Goal: Task Accomplishment & Management: Manage account settings

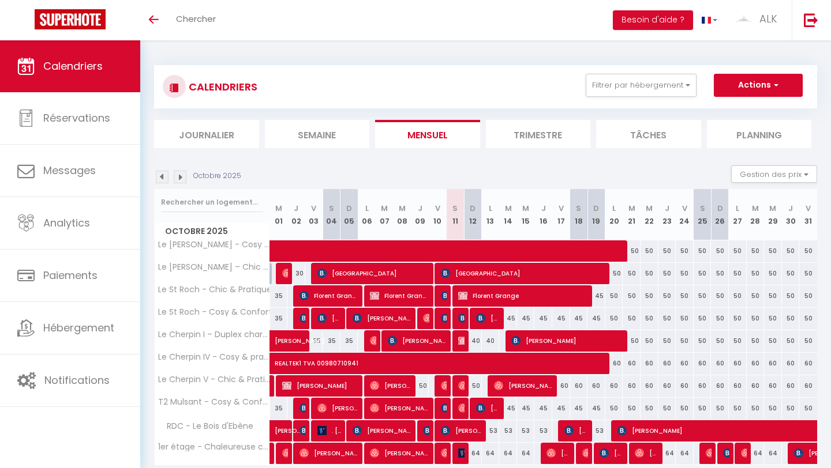
scroll to position [44, 0]
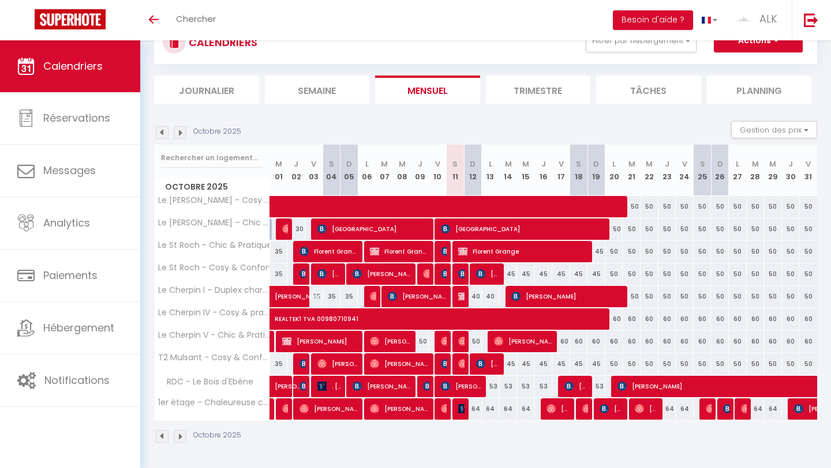
click at [475, 297] on div "40" at bounding box center [473, 296] width 18 height 21
type input "40"
type input "Dim 12 Octobre 2025"
type input "Lun 13 Octobre 2025"
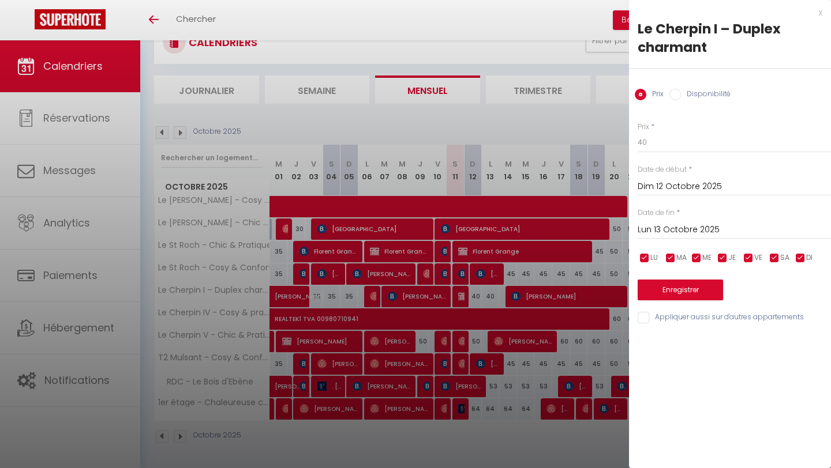
click at [486, 288] on div at bounding box center [415, 234] width 831 height 468
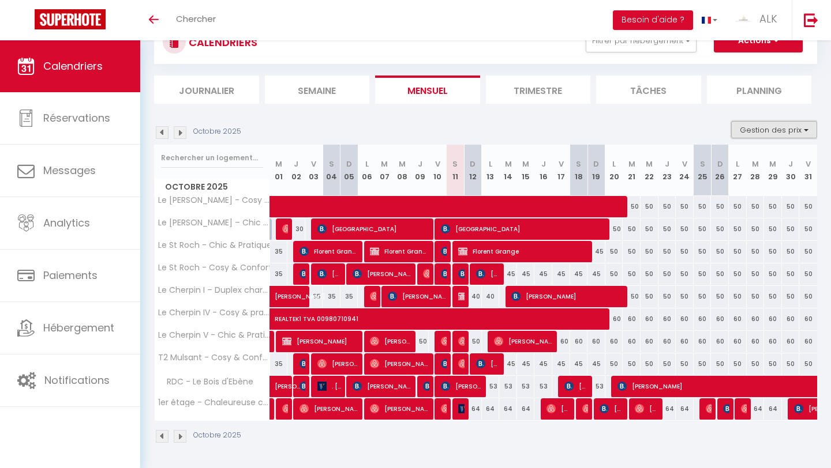
click at [764, 127] on button "Gestion des prix" at bounding box center [774, 129] width 86 height 17
click at [732, 204] on input "Disponibilité" at bounding box center [765, 206] width 104 height 12
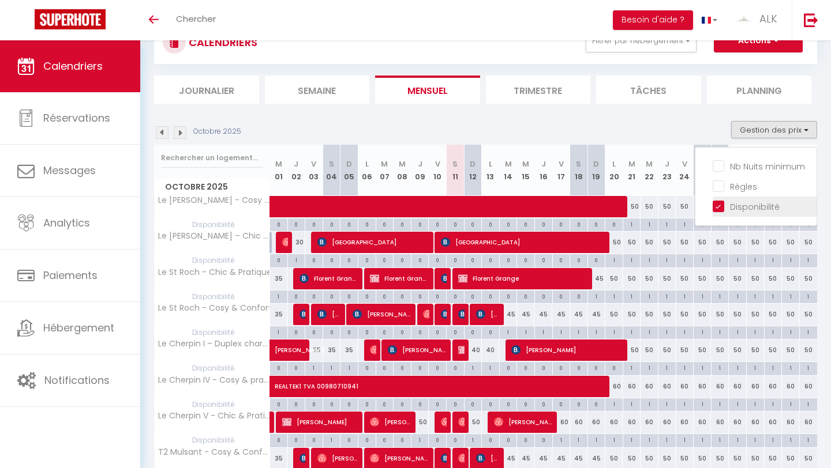
click at [718, 205] on input "Disponibilité" at bounding box center [765, 206] width 104 height 12
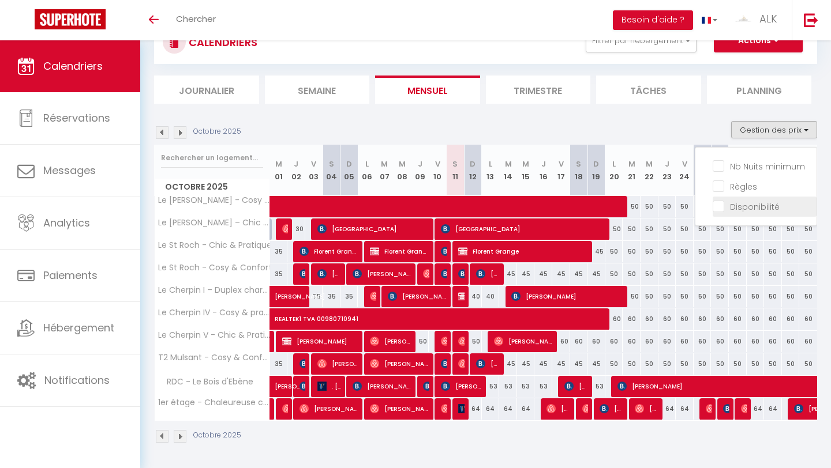
click at [718, 204] on input "Disponibilité" at bounding box center [765, 206] width 104 height 12
checkbox input "true"
select select
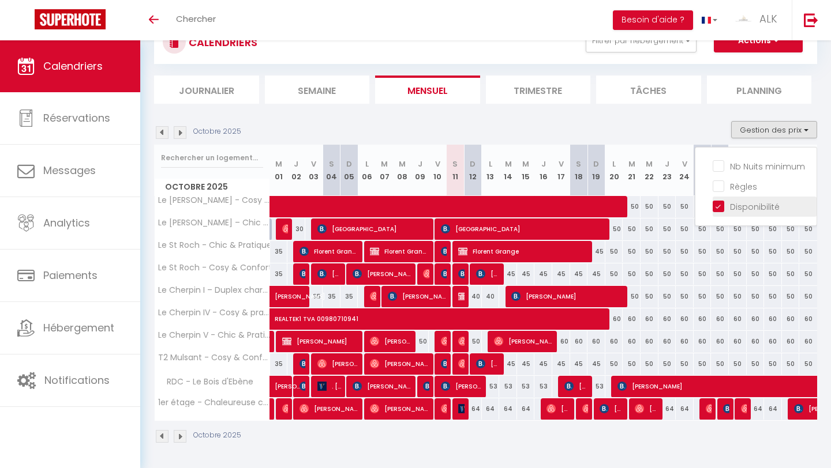
select select
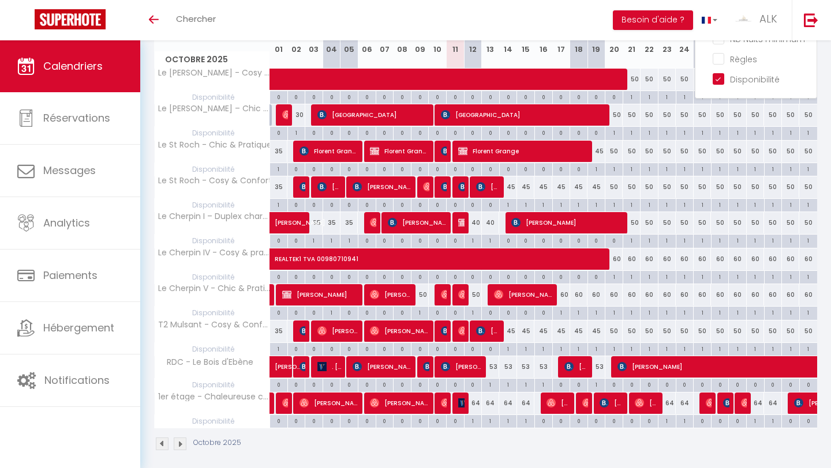
scroll to position [179, 0]
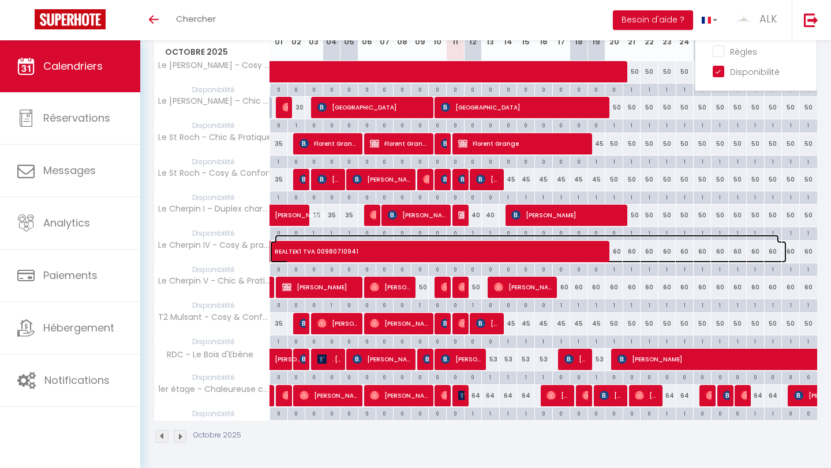
click at [473, 235] on span "REALTEK1 TVA 00980710941" at bounding box center [527, 246] width 504 height 22
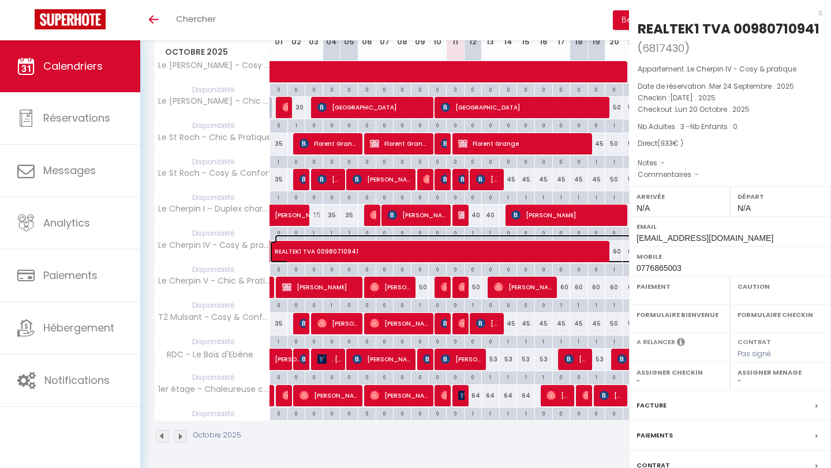
select select "OK"
select select "KO"
select select "0"
select select "1"
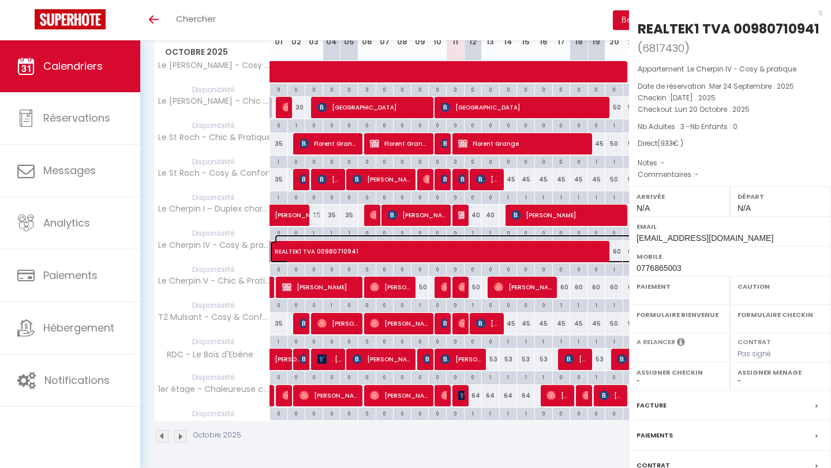
select select
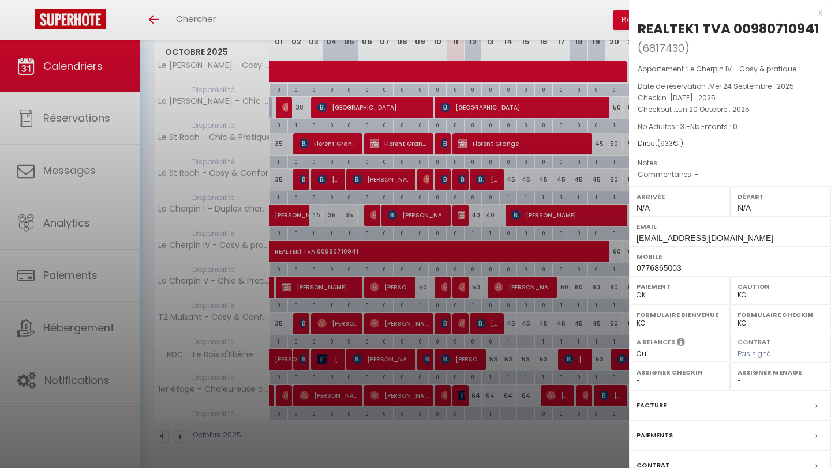
click at [488, 233] on div at bounding box center [415, 234] width 831 height 468
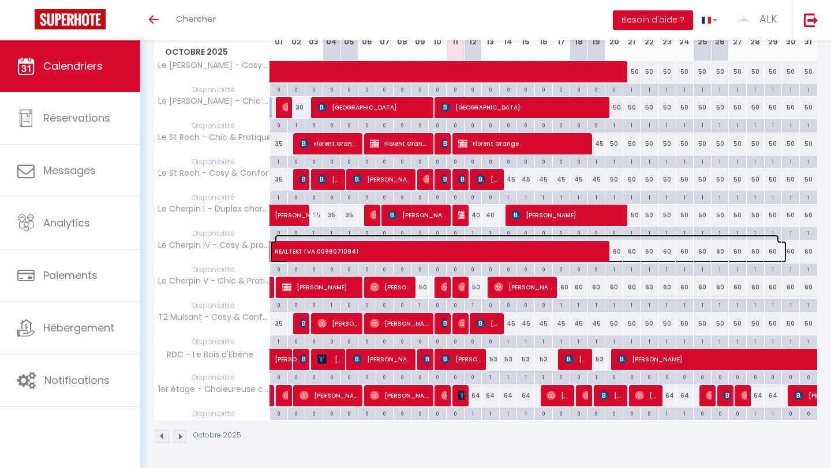
click at [490, 235] on span "REALTEK1 TVA 00980710941" at bounding box center [527, 246] width 504 height 22
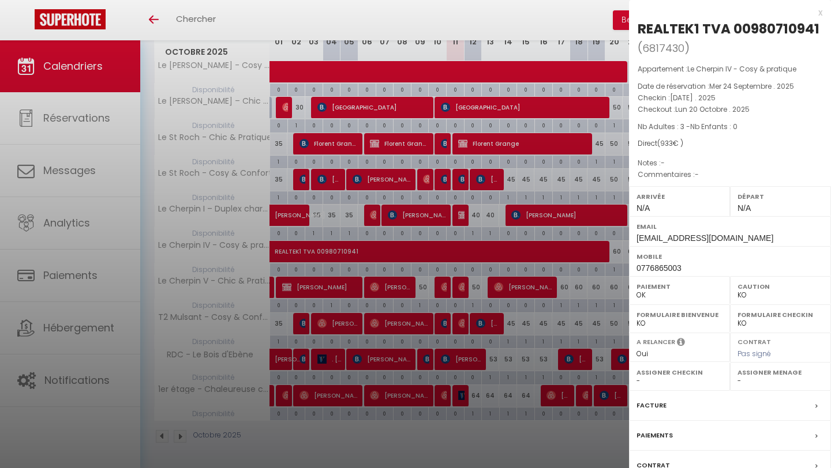
click at [490, 233] on div at bounding box center [415, 234] width 831 height 468
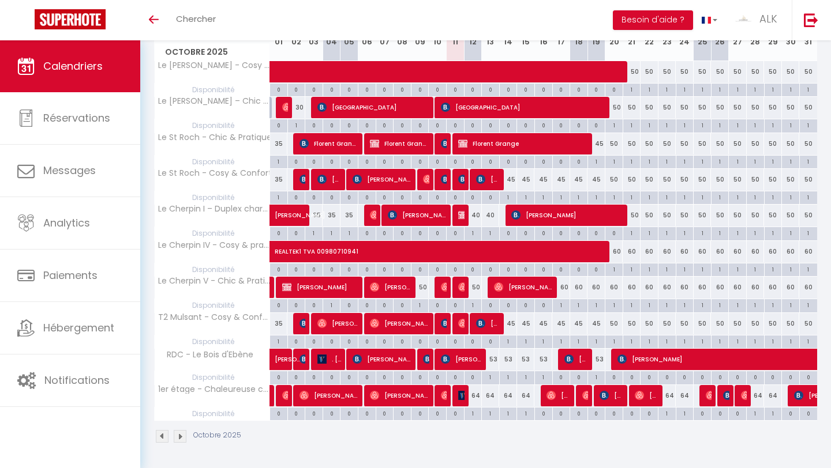
click at [491, 230] on div "1" at bounding box center [490, 232] width 17 height 11
select select "1"
type input "Lun 13 Octobre 2025"
type input "[DATE]"
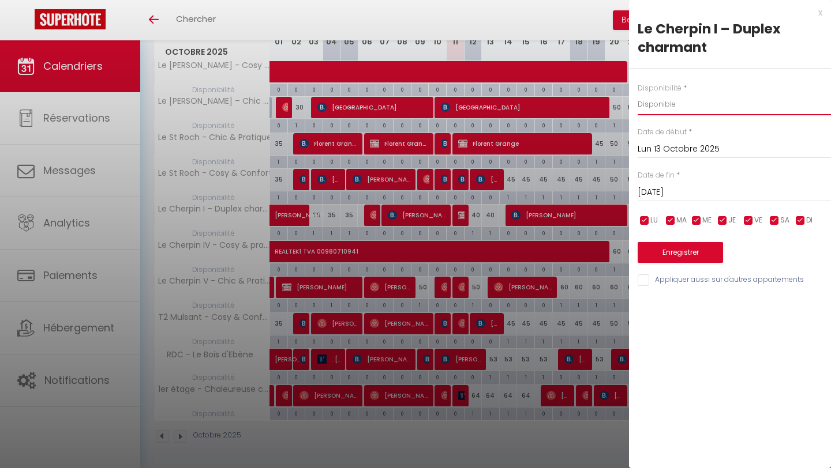
click at [662, 107] on select "Disponible Indisponible" at bounding box center [734, 104] width 193 height 22
select select "0"
click at [638, 93] on select "Disponible Indisponible" at bounding box center [734, 104] width 193 height 22
click at [665, 149] on input "Lun 13 Octobre 2025" at bounding box center [734, 149] width 193 height 15
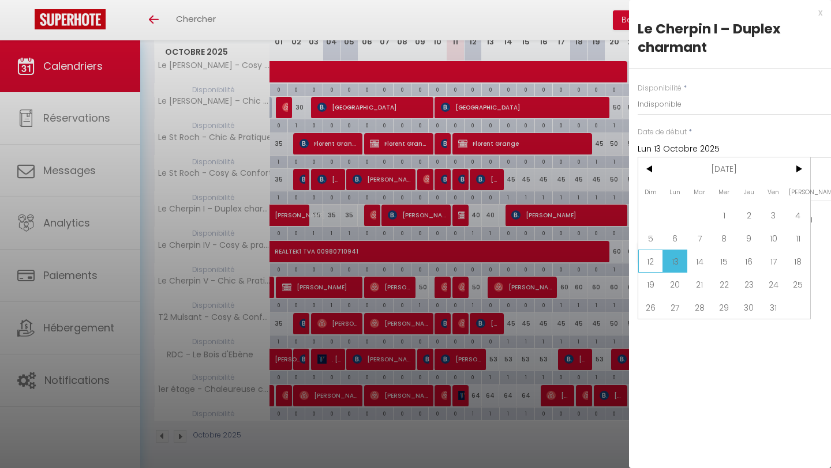
click at [651, 260] on span "12" at bounding box center [650, 261] width 25 height 23
type input "Dim 12 Octobre 2025"
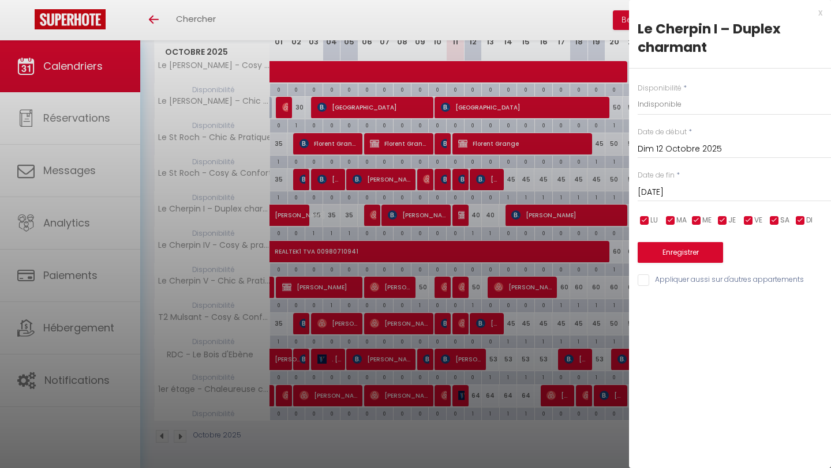
click at [672, 179] on label "Date de fin" at bounding box center [656, 175] width 37 height 11
click at [672, 191] on input "[DATE]" at bounding box center [734, 192] width 193 height 15
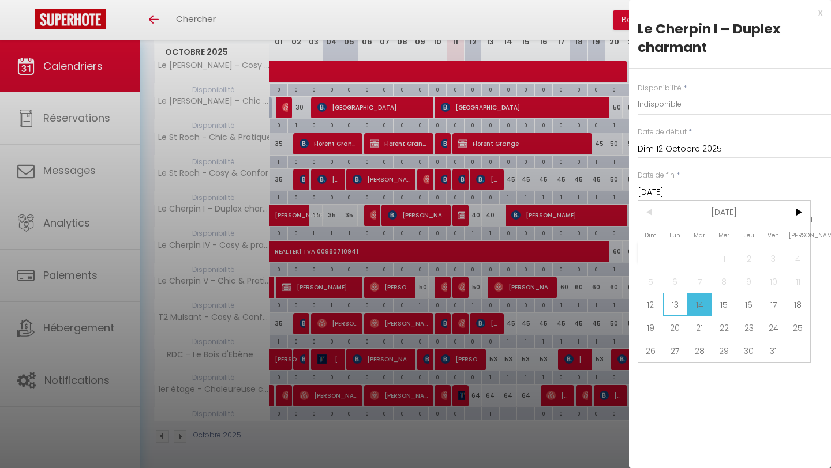
click at [673, 303] on span "13" at bounding box center [675, 304] width 25 height 23
type input "Lun 13 Octobre 2025"
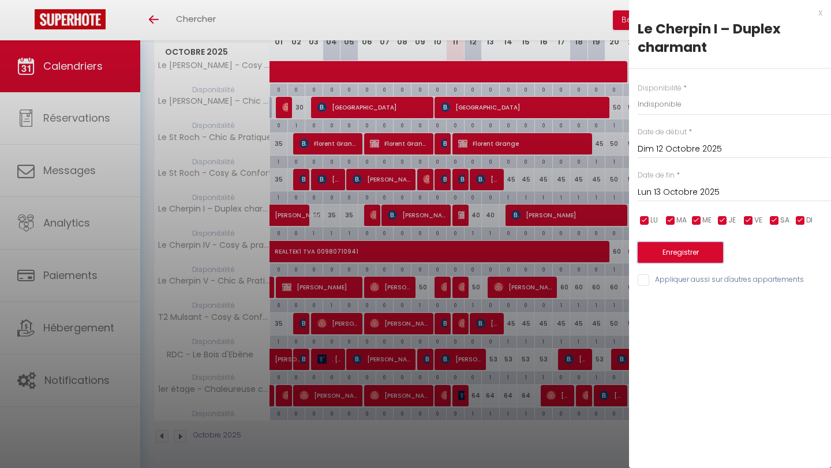
click at [678, 247] on button "Enregistrer" at bounding box center [680, 252] width 85 height 21
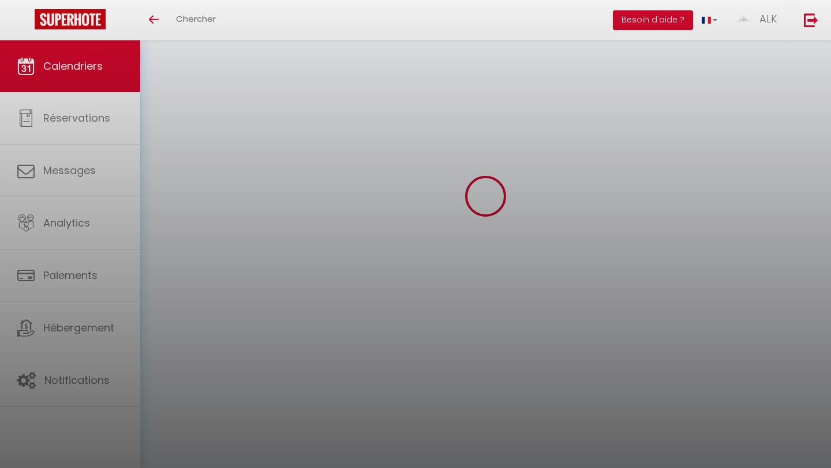
select select "0"
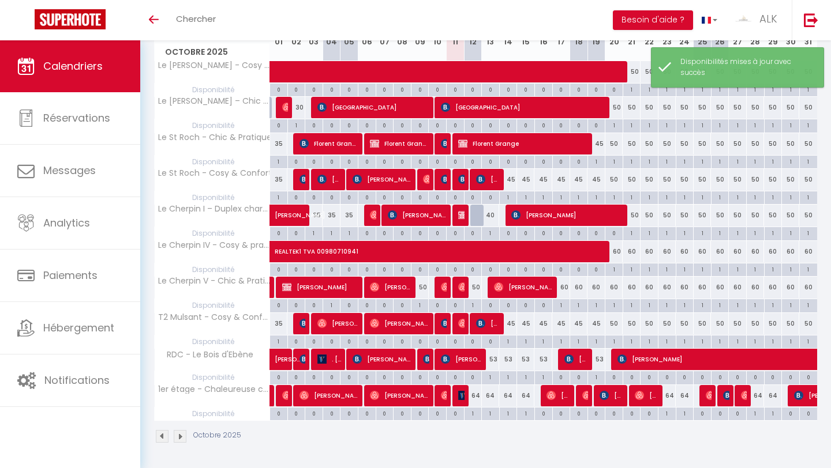
click at [476, 233] on div "0" at bounding box center [472, 232] width 17 height 11
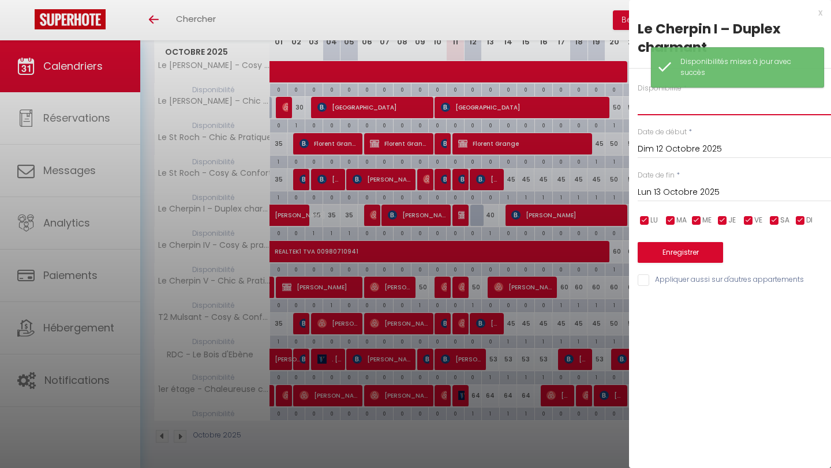
click at [670, 105] on select "Disponible Indisponible" at bounding box center [734, 104] width 193 height 22
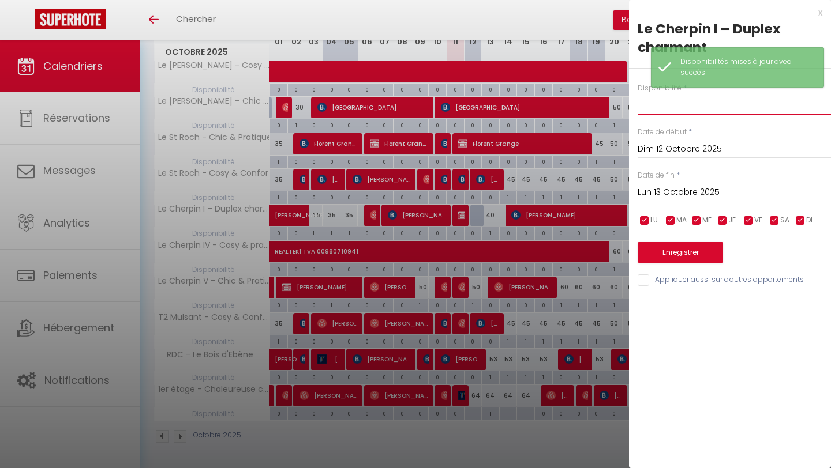
select select "1"
click at [638, 93] on select "Disponible Indisponible" at bounding box center [734, 104] width 193 height 22
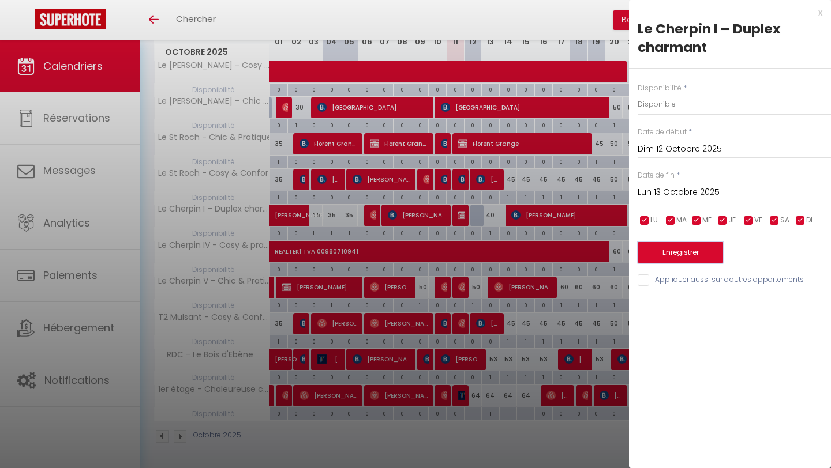
click at [676, 253] on button "Enregistrer" at bounding box center [680, 252] width 85 height 21
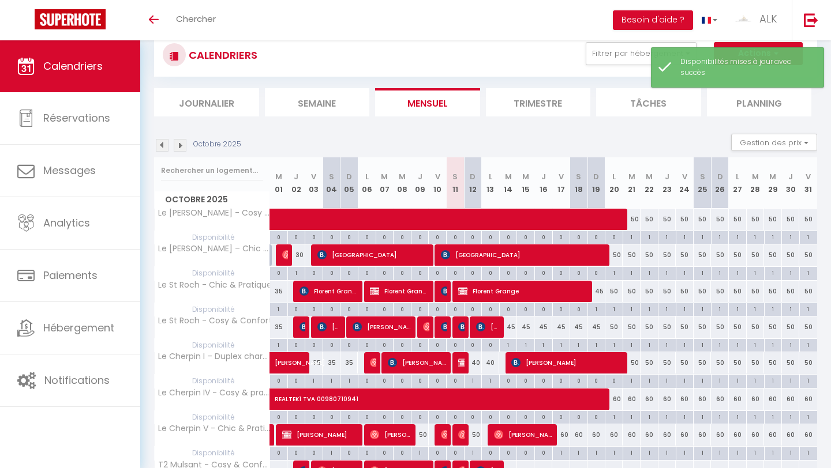
scroll to position [30, 0]
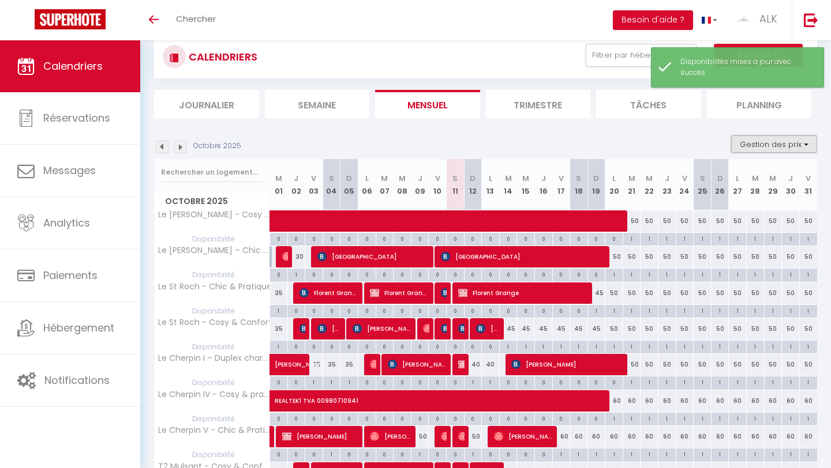
click at [775, 138] on button "Gestion des prix" at bounding box center [774, 144] width 86 height 17
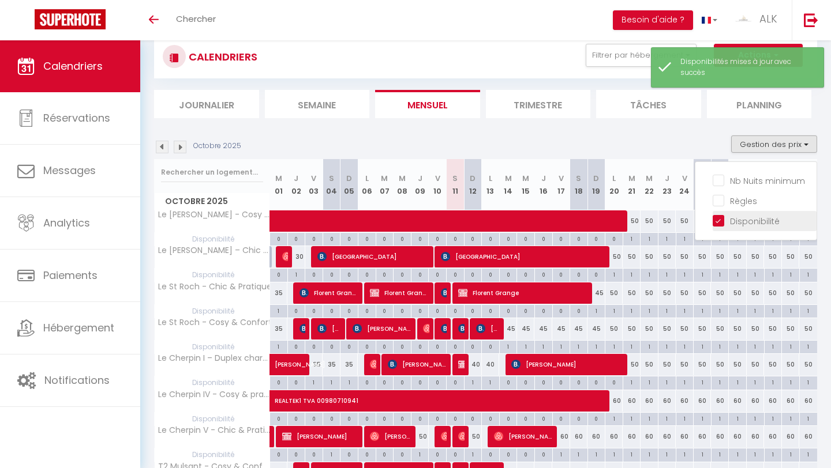
click at [721, 223] on input "Disponibilité" at bounding box center [765, 221] width 104 height 12
checkbox input "false"
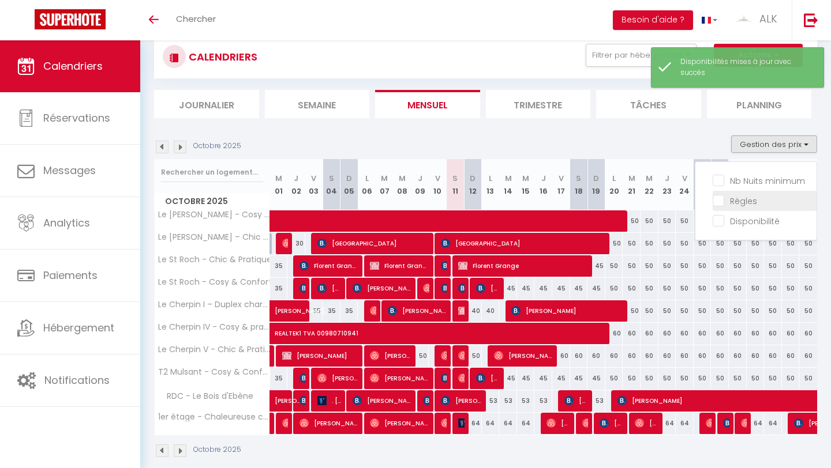
click at [721, 196] on input "Règles" at bounding box center [765, 200] width 104 height 12
checkbox input "true"
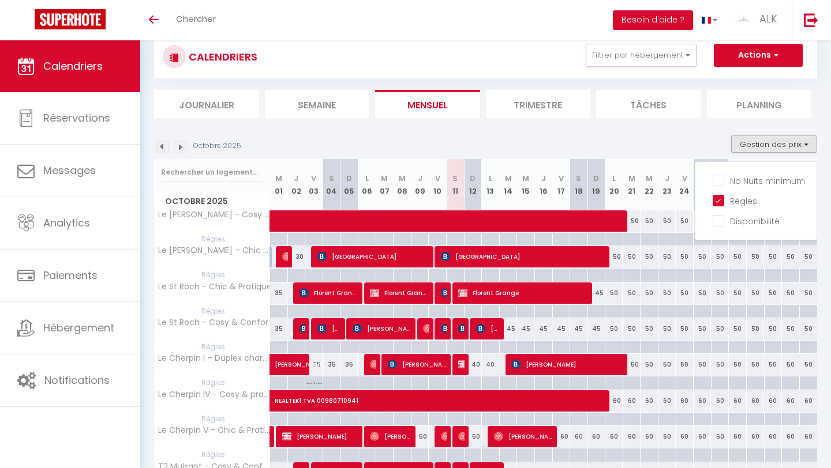
click at [689, 144] on div "Octobre 2025 Gestion des prix Nb Nuits minimum Règles Disponibilité" at bounding box center [485, 148] width 663 height 24
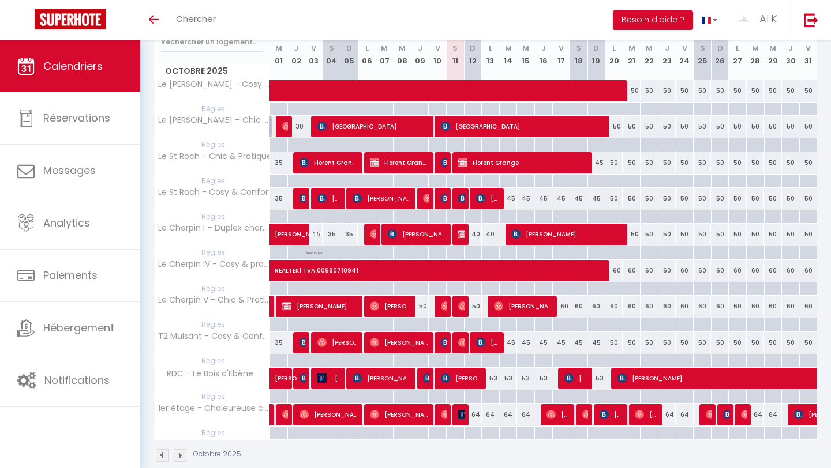
scroll to position [179, 0]
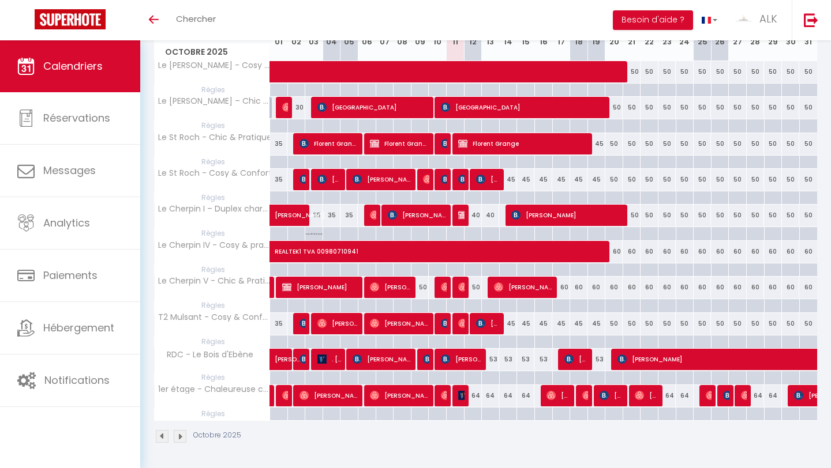
click at [313, 233] on p "No ch in/out" at bounding box center [314, 232] width 16 height 11
type input "Ven 03 Octobre 2025"
type input "[DATE]"
select select "3"
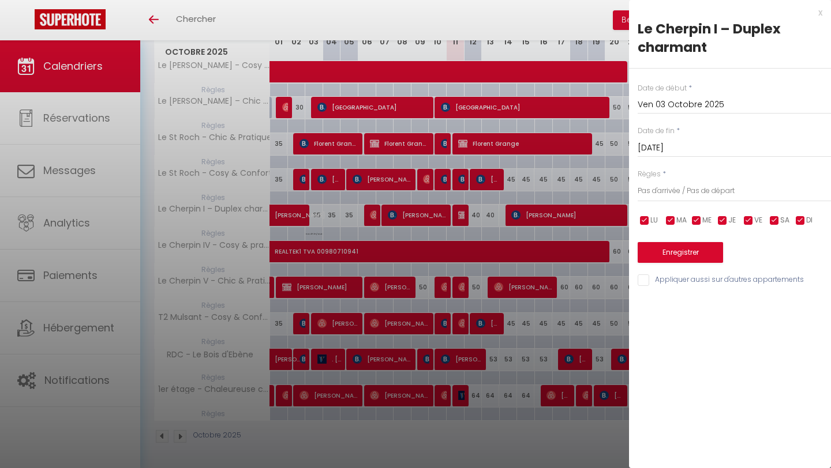
click at [316, 234] on div at bounding box center [415, 234] width 831 height 468
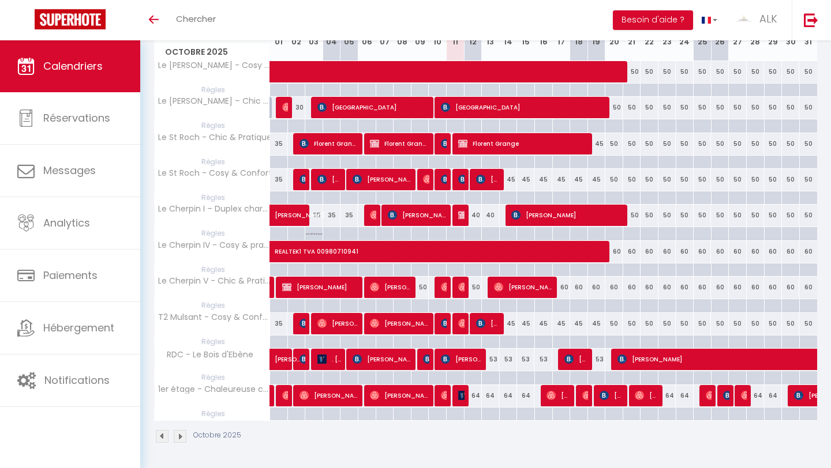
click at [475, 234] on div at bounding box center [473, 233] width 18 height 13
type input "Dim 12 Octobre 2025"
type input "Lun 13 Octobre 2025"
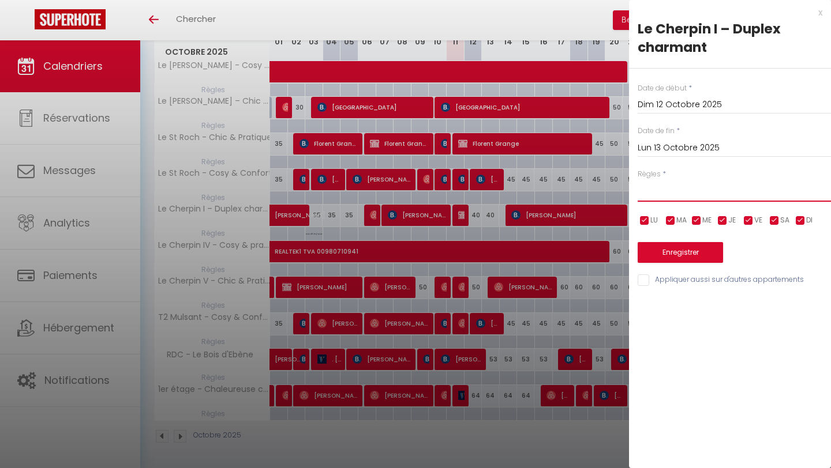
click at [664, 196] on select "Aucun No Checkin No Checkout Pas d'arrivée / Pas de départ" at bounding box center [734, 191] width 193 height 22
select select "3"
click at [638, 180] on select "Aucun No Checkin No Checkout Pas d'arrivée / Pas de départ" at bounding box center [734, 191] width 193 height 22
click at [674, 192] on select "Aucun No Checkin No Checkout Pas d'arrivée / Pas de départ" at bounding box center [734, 191] width 193 height 22
click at [669, 248] on button "Enregistrer" at bounding box center [680, 252] width 85 height 21
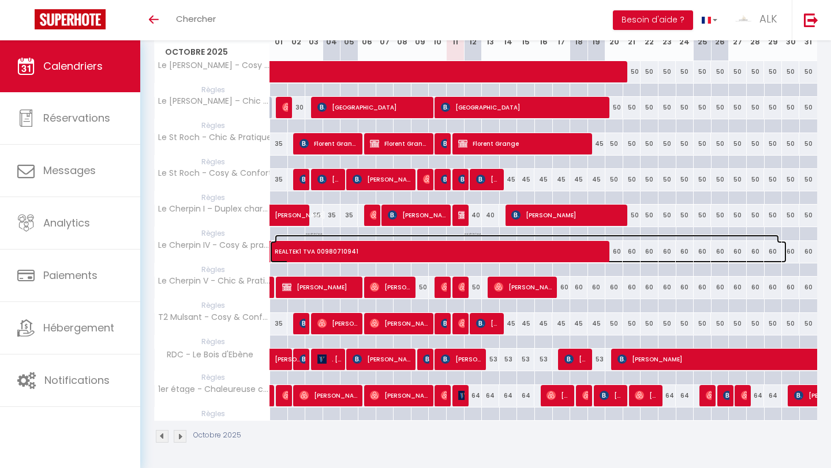
click at [475, 235] on span "REALTEK1 TVA 00980710941" at bounding box center [527, 246] width 504 height 22
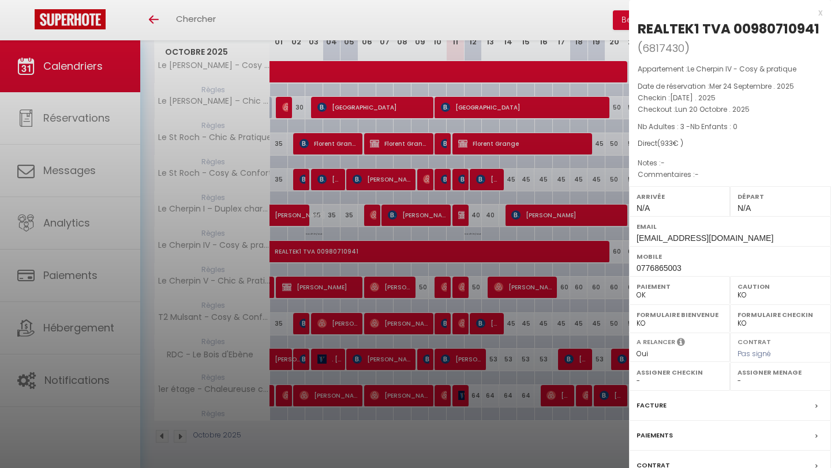
click at [541, 143] on div at bounding box center [415, 234] width 831 height 468
select select
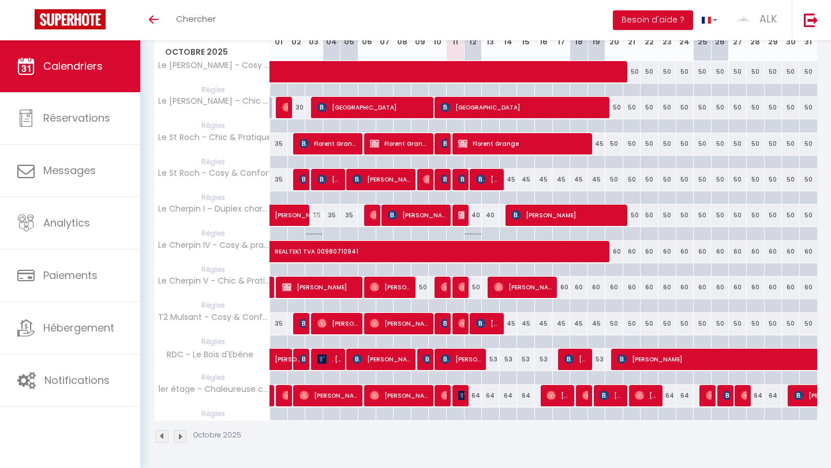
click at [474, 233] on p "No ch in/out" at bounding box center [472, 232] width 16 height 11
type input "Dim 12 Octobre 2025"
type input "Lun 13 Octobre 2025"
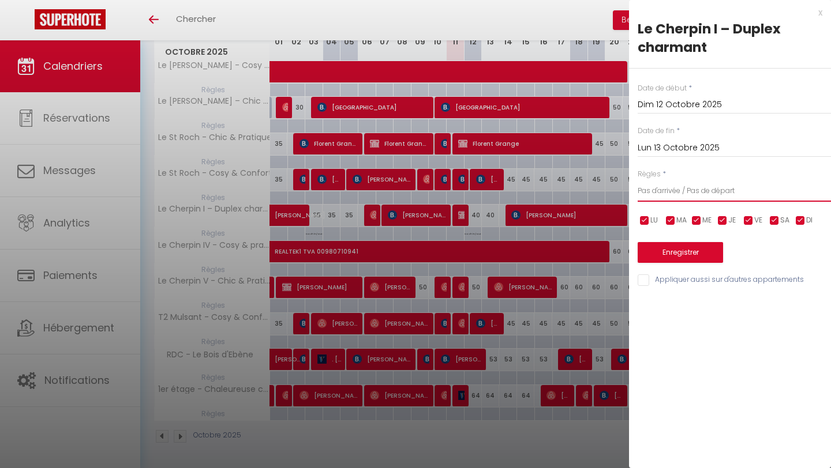
click at [691, 193] on select "Aucun No Checkin No Checkout Pas d'arrivée / Pas de départ" at bounding box center [734, 191] width 193 height 22
select select "1"
click at [638, 180] on select "Aucun No Checkin No Checkout Pas d'arrivée / Pas de départ" at bounding box center [734, 191] width 193 height 22
click at [677, 248] on button "Enregistrer" at bounding box center [680, 252] width 85 height 21
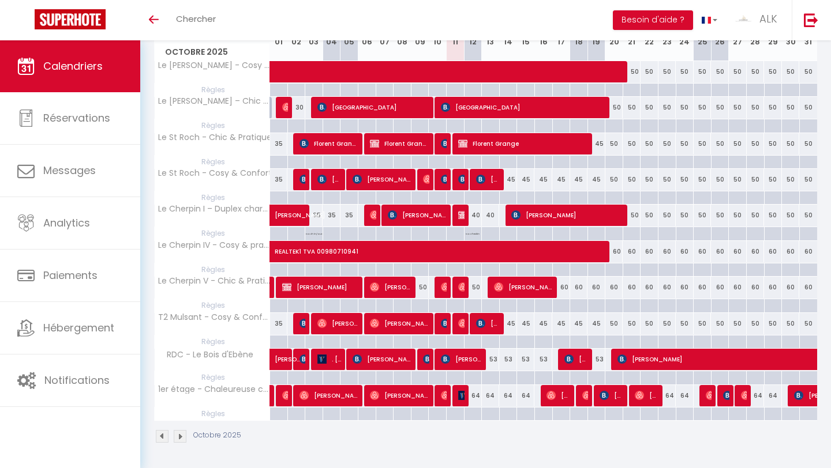
click at [474, 303] on div at bounding box center [473, 305] width 18 height 13
type input "Dim 12 Octobre 2025"
type input "Lun 13 Octobre 2025"
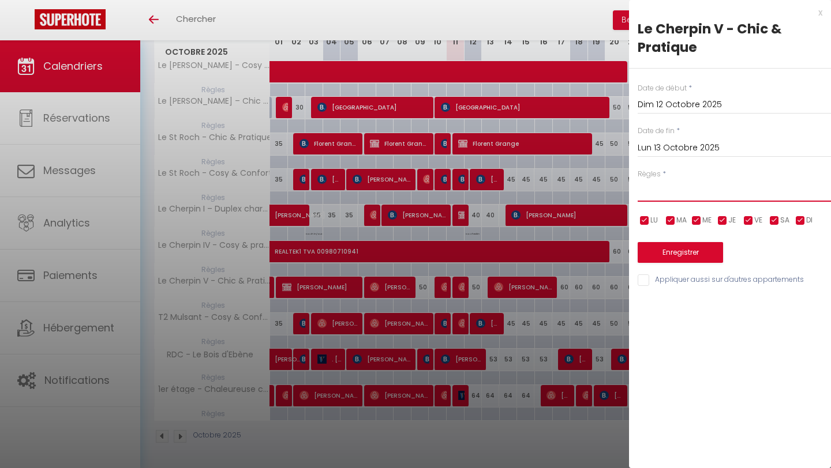
click at [657, 192] on select "Aucun No Checkin No Checkout Pas d'arrivée / Pas de départ" at bounding box center [734, 191] width 193 height 22
select select "1"
click at [638, 180] on select "Aucun No Checkin No Checkout Pas d'arrivée / Pas de départ" at bounding box center [734, 191] width 193 height 22
click at [665, 252] on button "Enregistrer" at bounding box center [680, 252] width 85 height 21
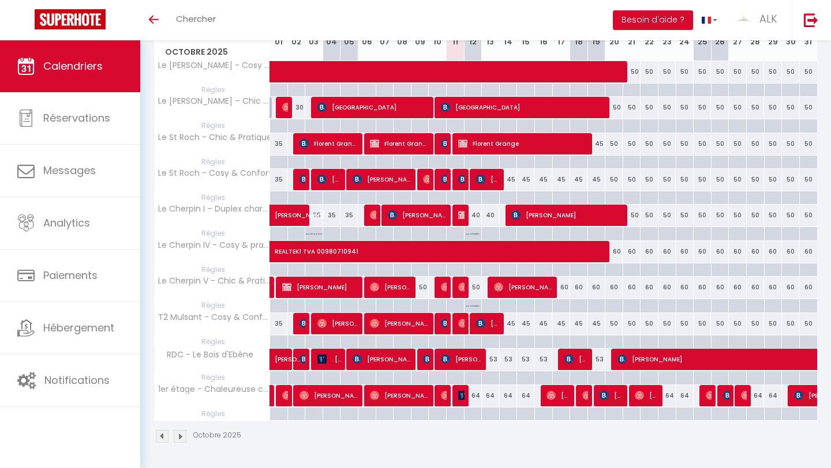
click at [472, 411] on div at bounding box center [473, 414] width 18 height 13
type input "Dim 12 Octobre 2025"
type input "Lun 13 Octobre 2025"
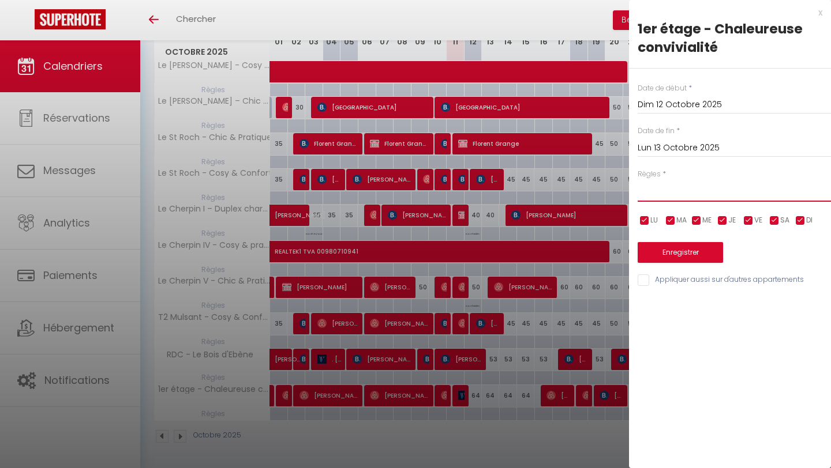
click at [669, 201] on select "Aucun No Checkin No Checkout Pas d'arrivée / Pas de départ" at bounding box center [734, 191] width 193 height 22
select select "1"
click at [638, 180] on select "Aucun No Checkin No Checkout Pas d'arrivée / Pas de départ" at bounding box center [734, 191] width 193 height 22
click at [662, 251] on button "Enregistrer" at bounding box center [680, 252] width 85 height 21
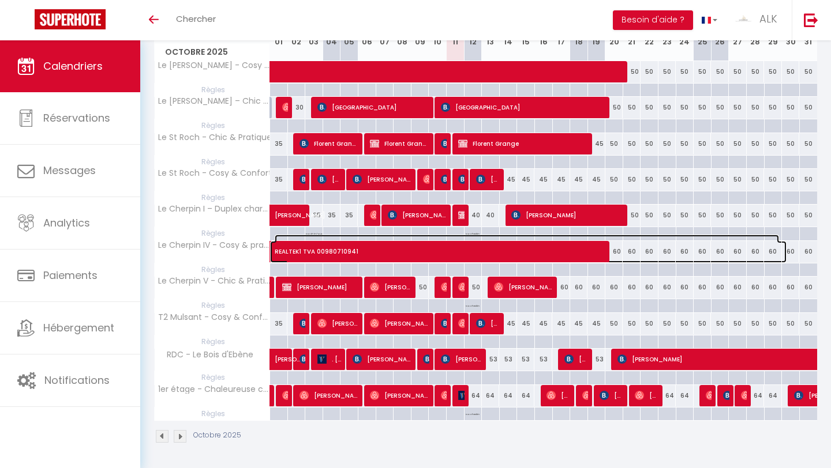
click at [312, 235] on span "REALTEK1 TVA 00980710941" at bounding box center [527, 246] width 504 height 22
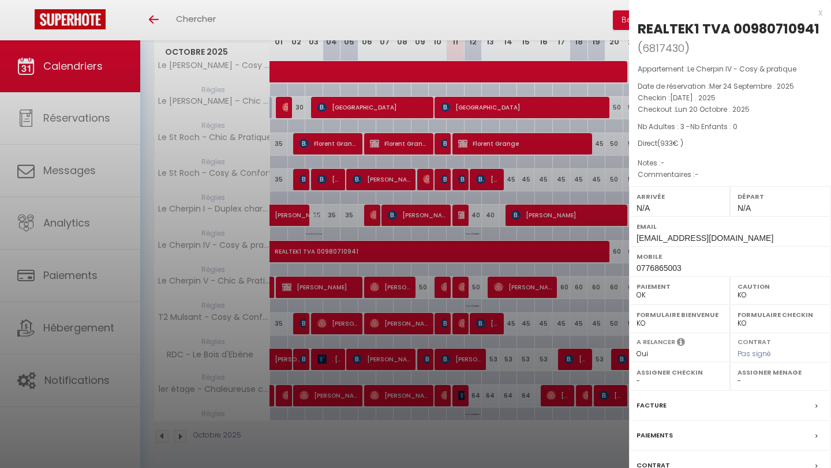
click at [459, 216] on div at bounding box center [415, 234] width 831 height 468
select select
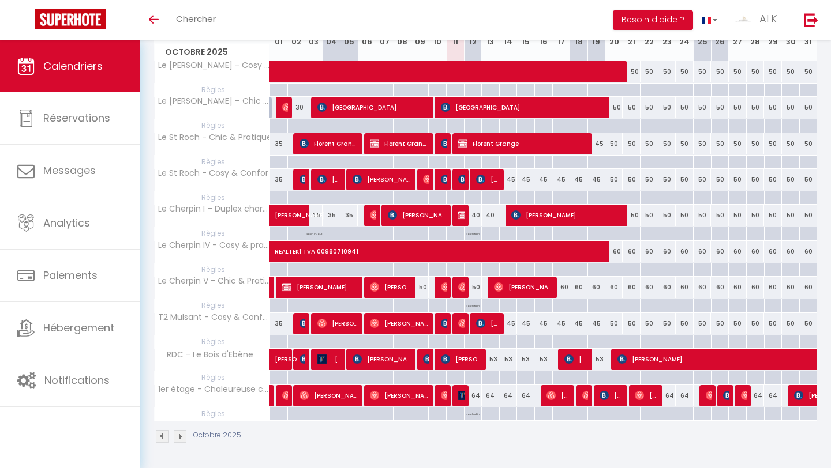
click at [319, 231] on p "No ch in/out" at bounding box center [314, 232] width 16 height 11
type input "Ven 03 Octobre 2025"
type input "[DATE]"
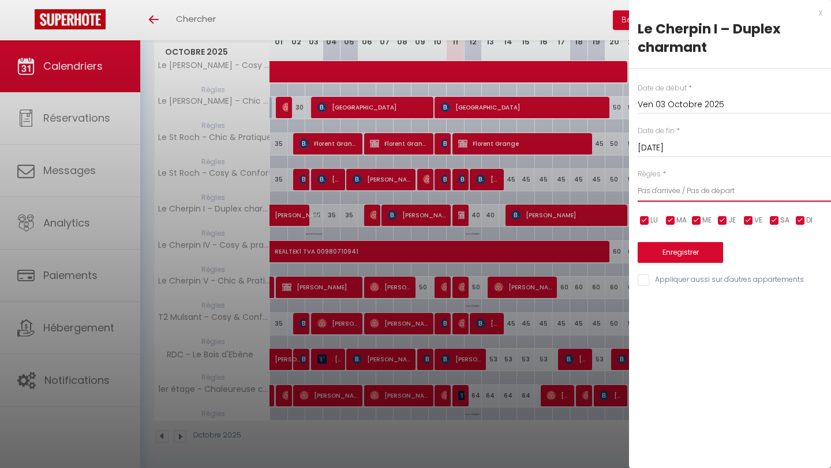
click at [702, 186] on select "Aucun No Checkin No Checkout Pas d'arrivée / Pas de départ" at bounding box center [734, 191] width 193 height 22
select select "0"
click at [638, 180] on select "Aucun No Checkin No Checkout Pas d'arrivée / Pas de départ" at bounding box center [734, 191] width 193 height 22
click at [677, 253] on button "Enregistrer" at bounding box center [680, 252] width 85 height 21
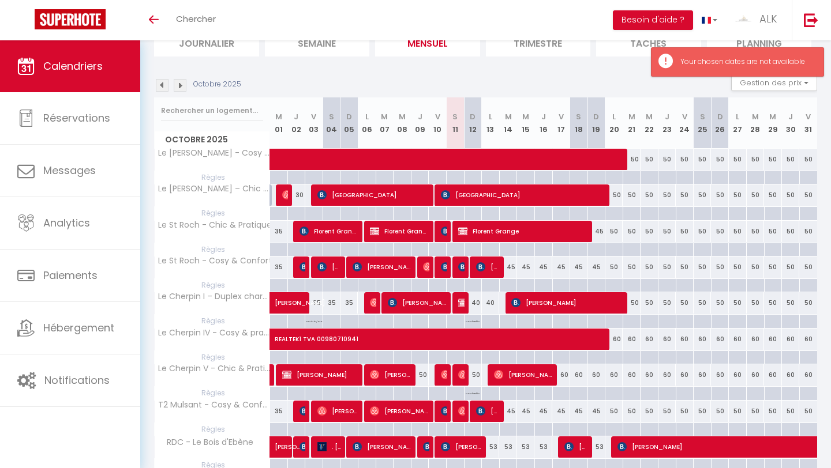
scroll to position [92, 0]
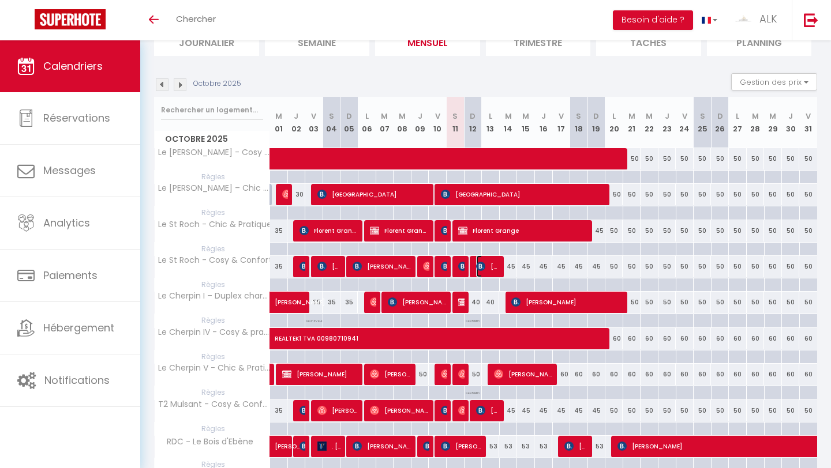
click at [485, 271] on span "[PERSON_NAME]" at bounding box center [488, 267] width 24 height 22
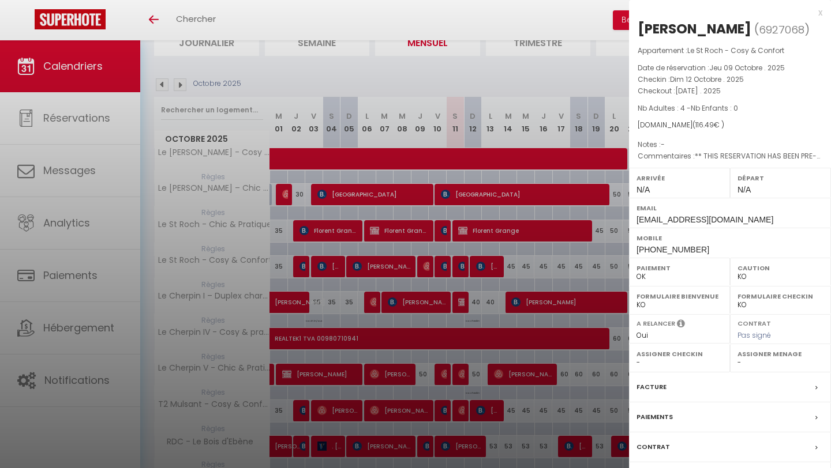
click at [485, 263] on div at bounding box center [415, 234] width 831 height 468
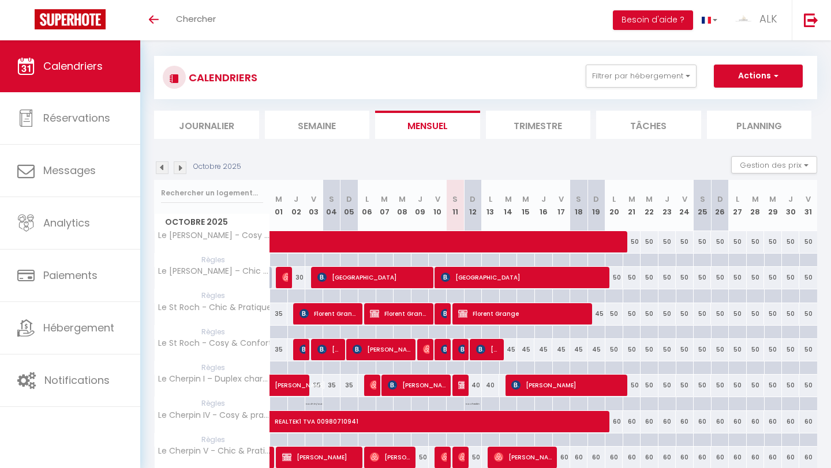
scroll to position [0, 0]
